Goal: Obtain resource: Obtain resource

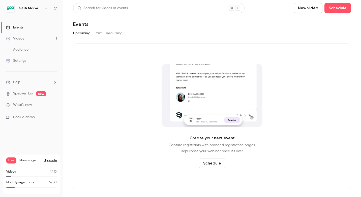
click at [19, 29] on div "Events" at bounding box center [14, 27] width 17 height 5
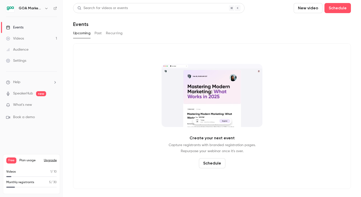
click at [92, 33] on div "Upcoming Past Recurring" at bounding box center [212, 33] width 278 height 8
click at [98, 33] on button "Past" at bounding box center [98, 33] width 7 height 8
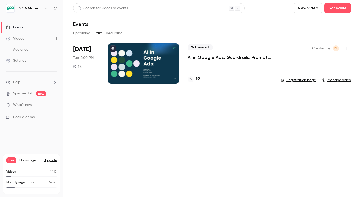
click at [109, 33] on button "Recurring" at bounding box center [114, 33] width 17 height 8
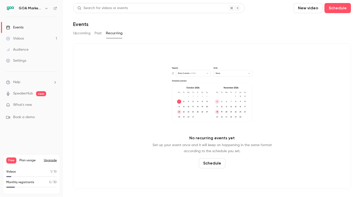
click at [96, 34] on button "Past" at bounding box center [98, 33] width 7 height 8
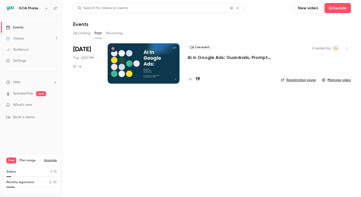
click at [206, 55] on p "AI in Google Ads: Guardrails, Prompts, and Practical Wins" at bounding box center [230, 57] width 85 height 6
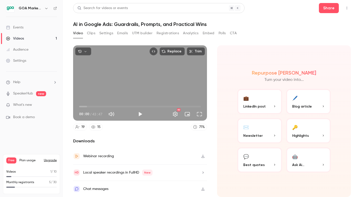
click at [18, 27] on div "Events" at bounding box center [14, 27] width 17 height 5
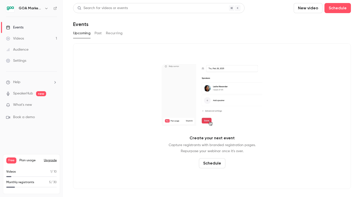
click at [97, 36] on button "Past" at bounding box center [98, 33] width 7 height 8
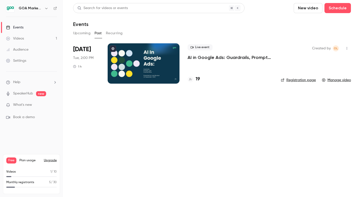
click at [114, 61] on div at bounding box center [144, 63] width 72 height 40
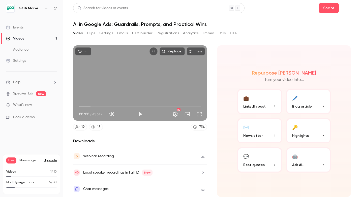
click at [171, 32] on button "Registrations" at bounding box center [168, 33] width 22 height 8
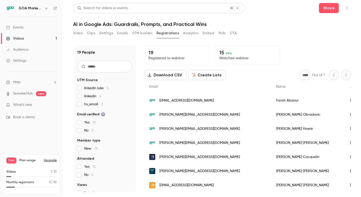
click at [189, 35] on button "Analytics" at bounding box center [191, 33] width 16 height 8
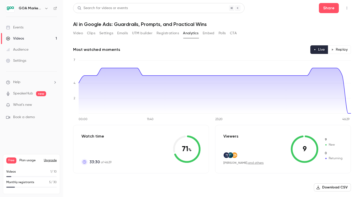
click at [208, 34] on button "Embed" at bounding box center [209, 33] width 12 height 8
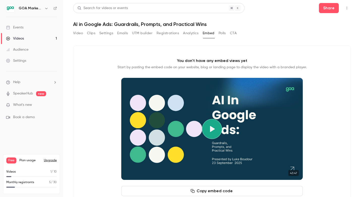
click at [222, 34] on button "Polls" at bounding box center [222, 33] width 7 height 8
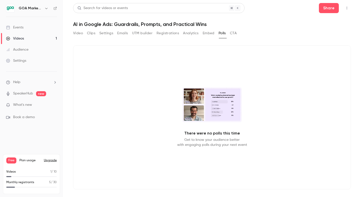
click at [236, 34] on button "CTA" at bounding box center [233, 33] width 7 height 8
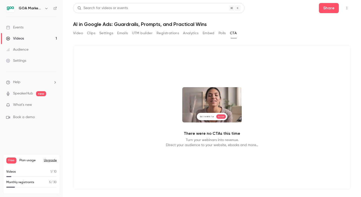
click at [76, 33] on button "Video" at bounding box center [78, 33] width 10 height 8
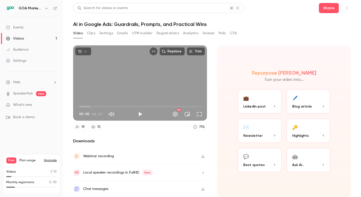
click at [90, 33] on button "Clips" at bounding box center [91, 33] width 8 height 8
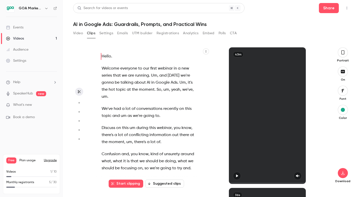
click at [107, 34] on button "Settings" at bounding box center [106, 33] width 14 height 8
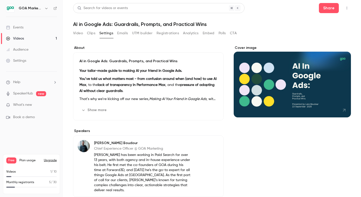
click at [97, 112] on button "Show more" at bounding box center [94, 110] width 30 height 8
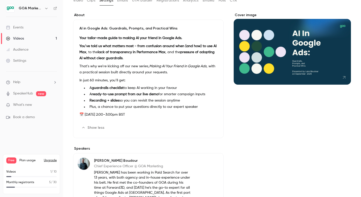
scroll to position [34, 0]
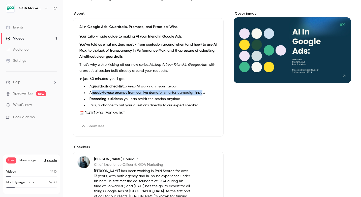
drag, startPoint x: 91, startPoint y: 93, endPoint x: 200, endPoint y: 95, distance: 109.4
click at [200, 95] on li "A ready-to-use prompt from our live demo for smarter campaign inputs" at bounding box center [152, 92] width 130 height 5
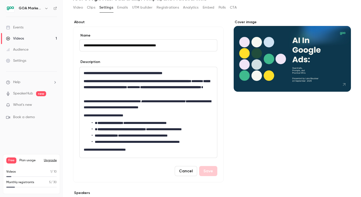
scroll to position [22, 0]
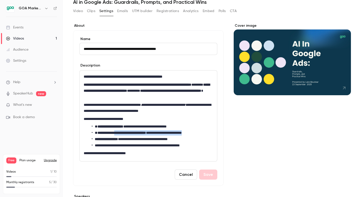
drag, startPoint x: 121, startPoint y: 134, endPoint x: 212, endPoint y: 133, distance: 91.0
click at [212, 133] on li "**********" at bounding box center [152, 132] width 121 height 5
copy li "**********"
